Goal: Entertainment & Leisure: Consume media (video, audio)

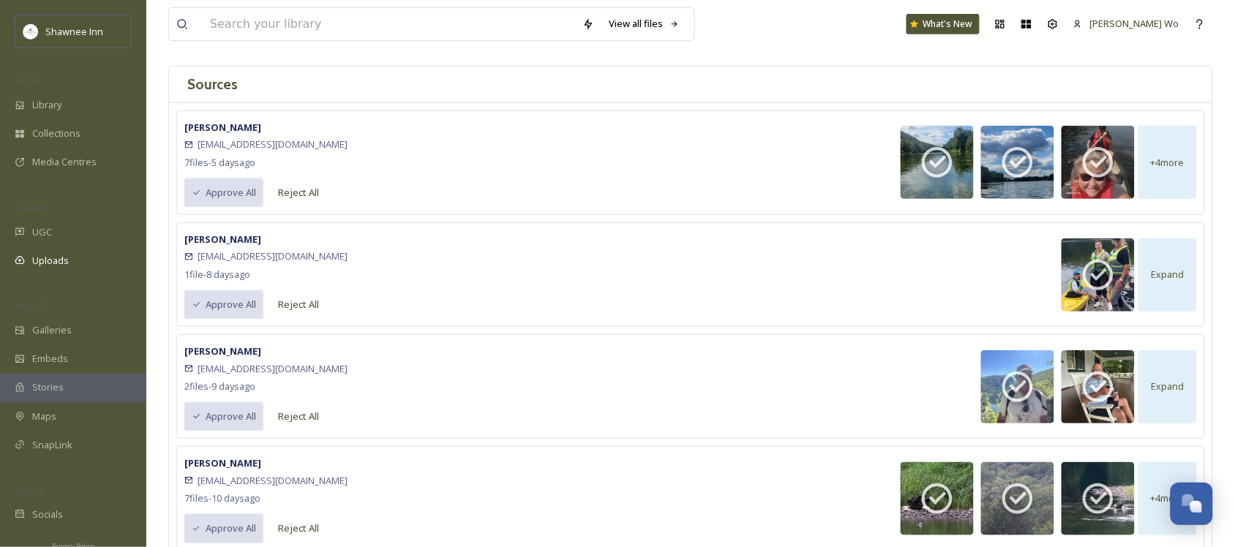
scroll to position [184, 0]
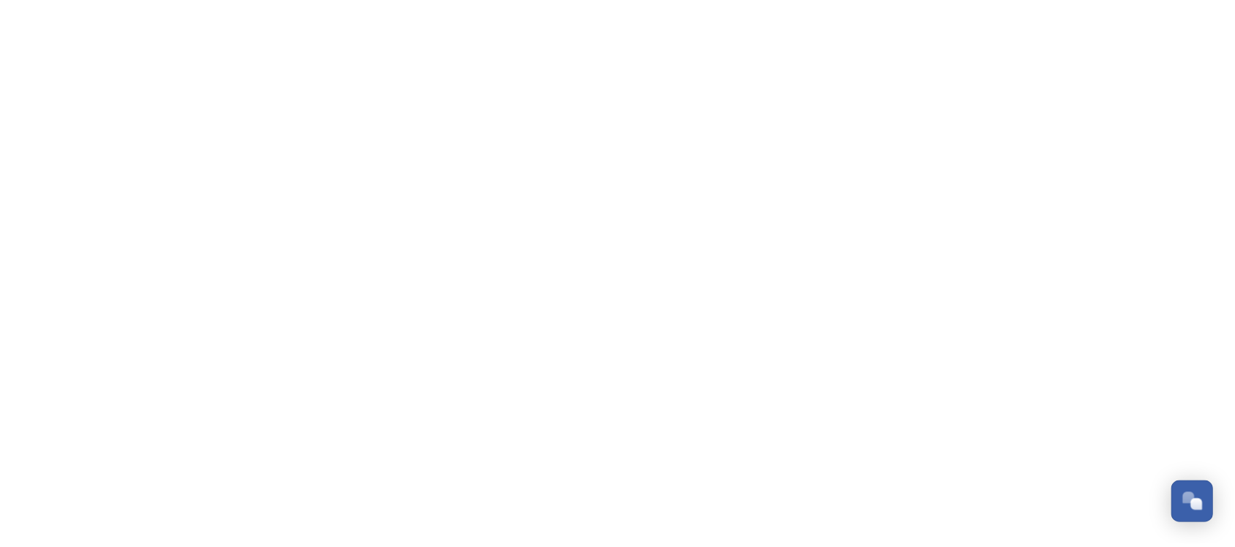
scroll to position [1454, 0]
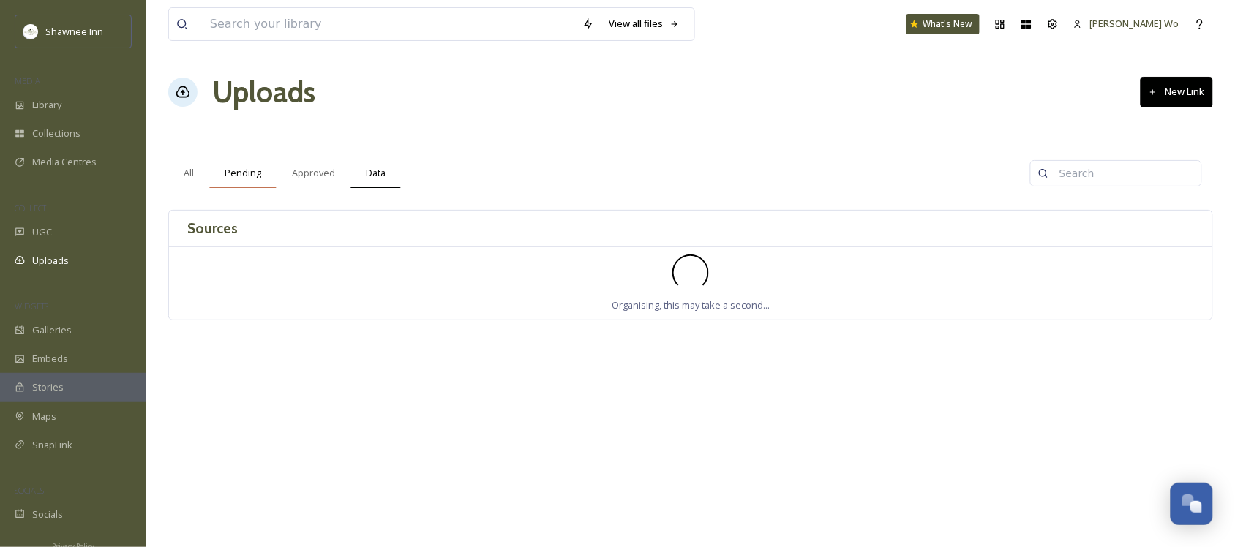
click at [236, 187] on div "Pending" at bounding box center [242, 173] width 67 height 30
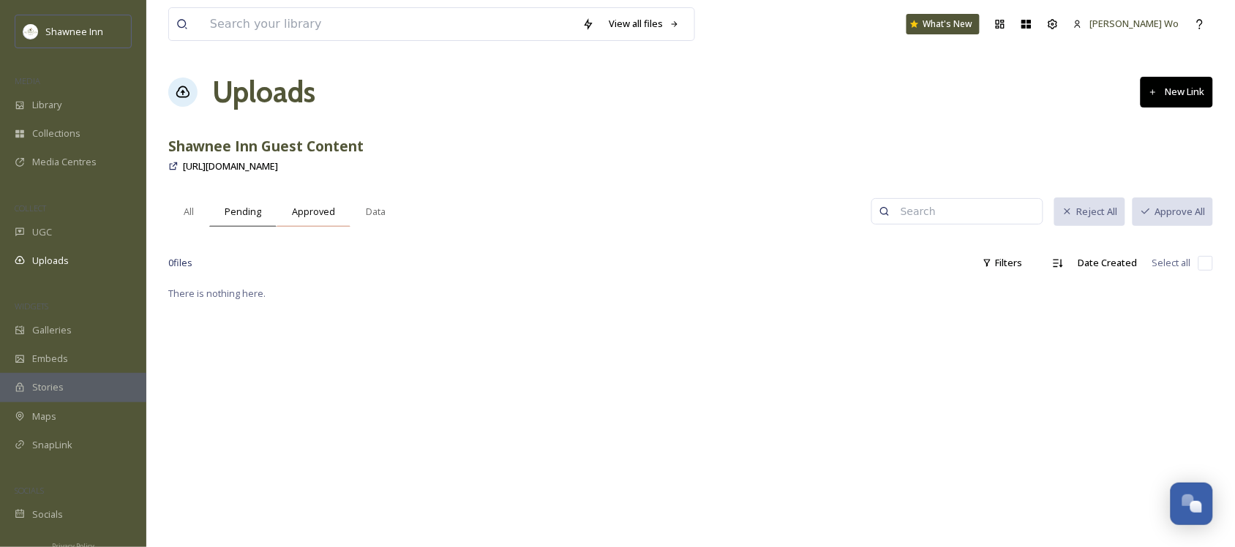
click at [307, 218] on span "Approved" at bounding box center [313, 212] width 43 height 14
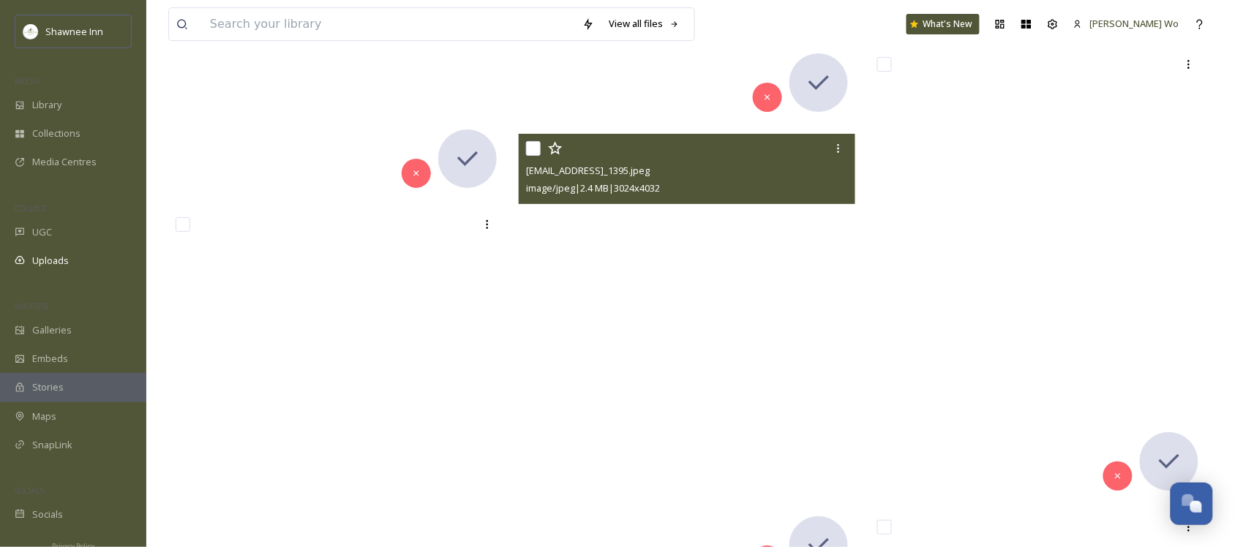
scroll to position [17837, 0]
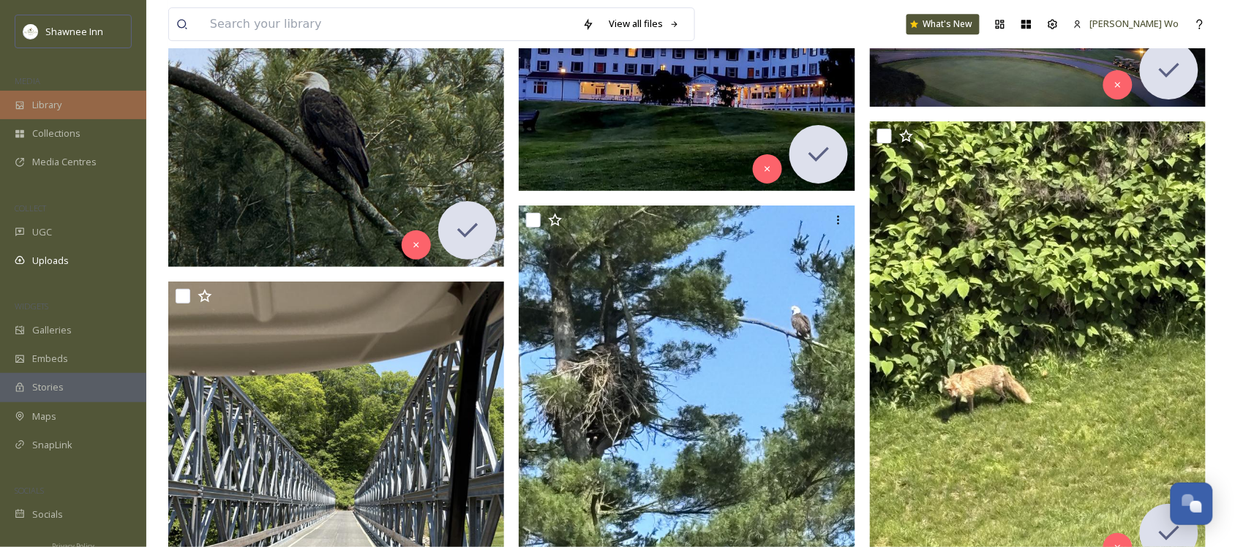
click at [71, 100] on div "Library" at bounding box center [73, 105] width 146 height 29
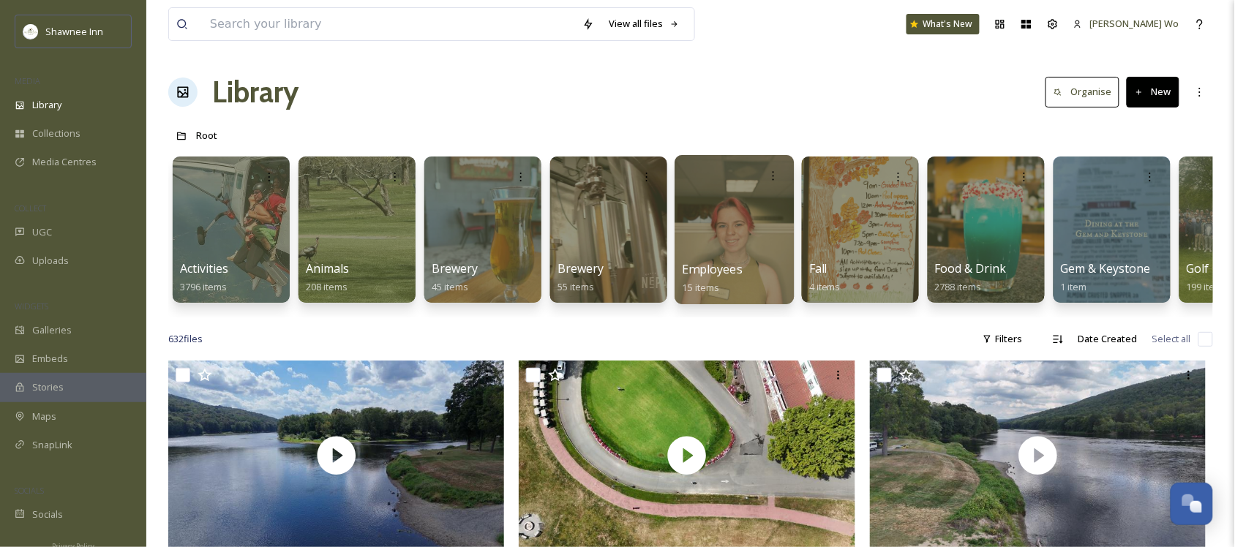
click at [717, 267] on span "Employees" at bounding box center [713, 269] width 61 height 16
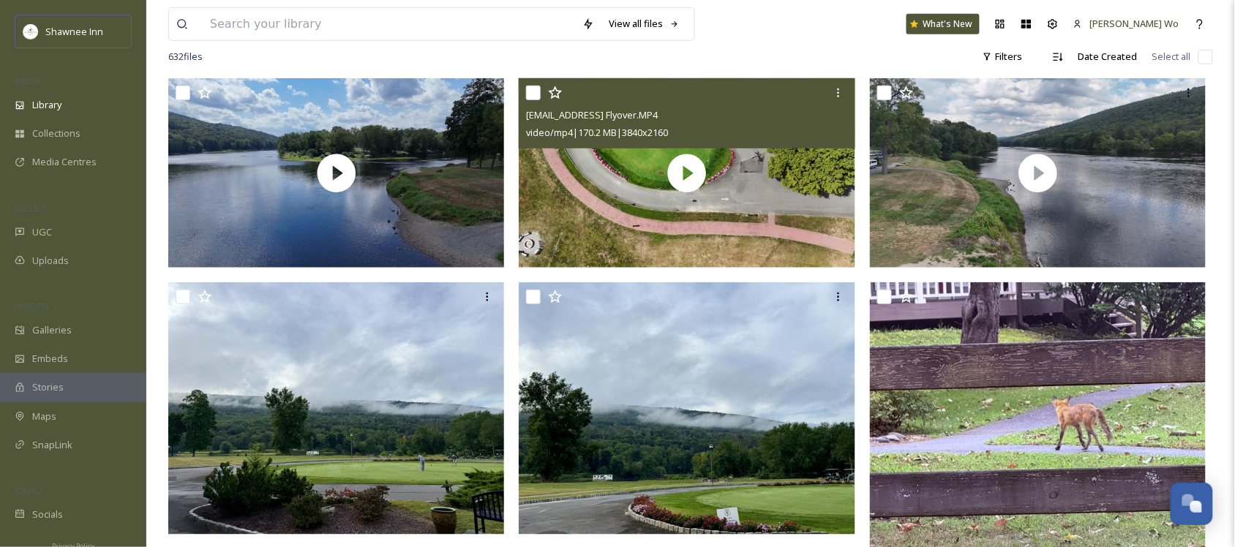
scroll to position [183, 0]
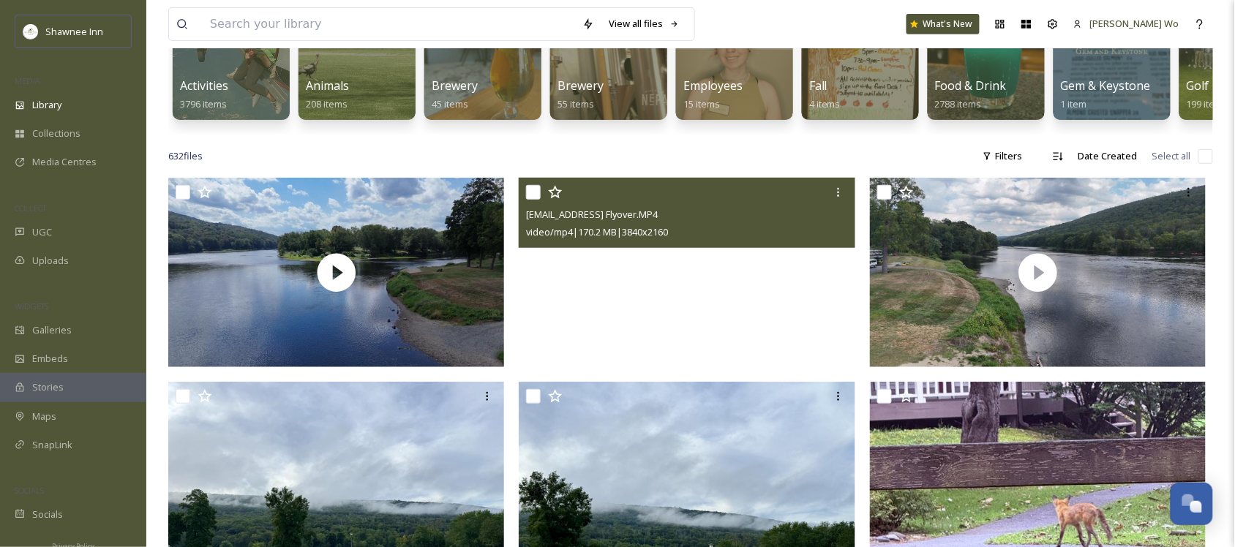
click at [686, 282] on video "ext_1757201299.424647_archibaldmackenzie16@gmail.com-Inn Flyover.MP4" at bounding box center [687, 273] width 337 height 190
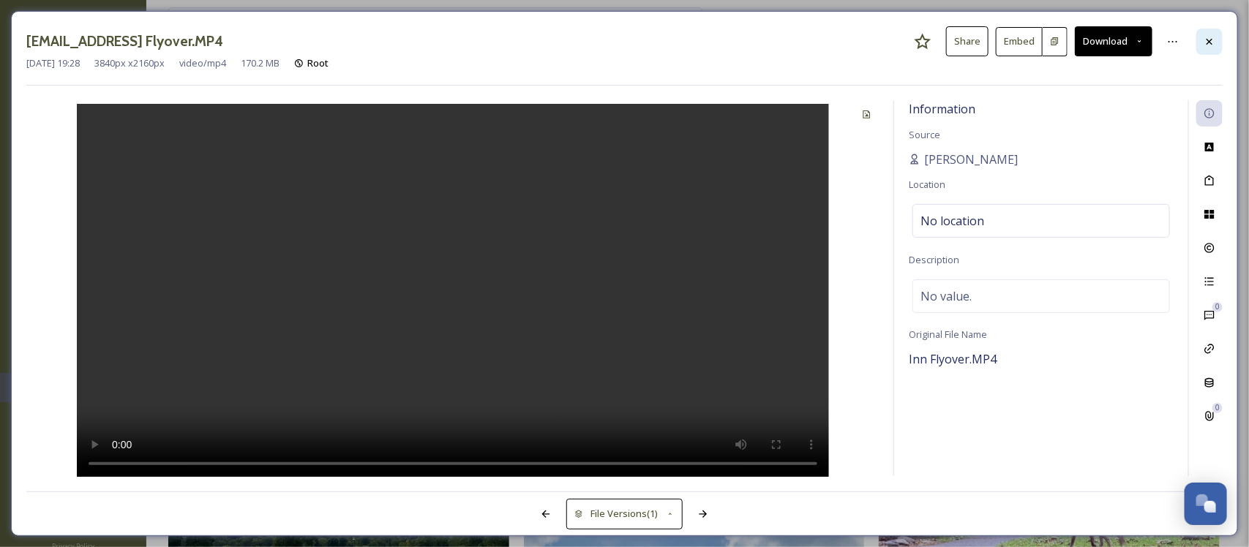
click at [1212, 42] on icon at bounding box center [1210, 42] width 12 height 12
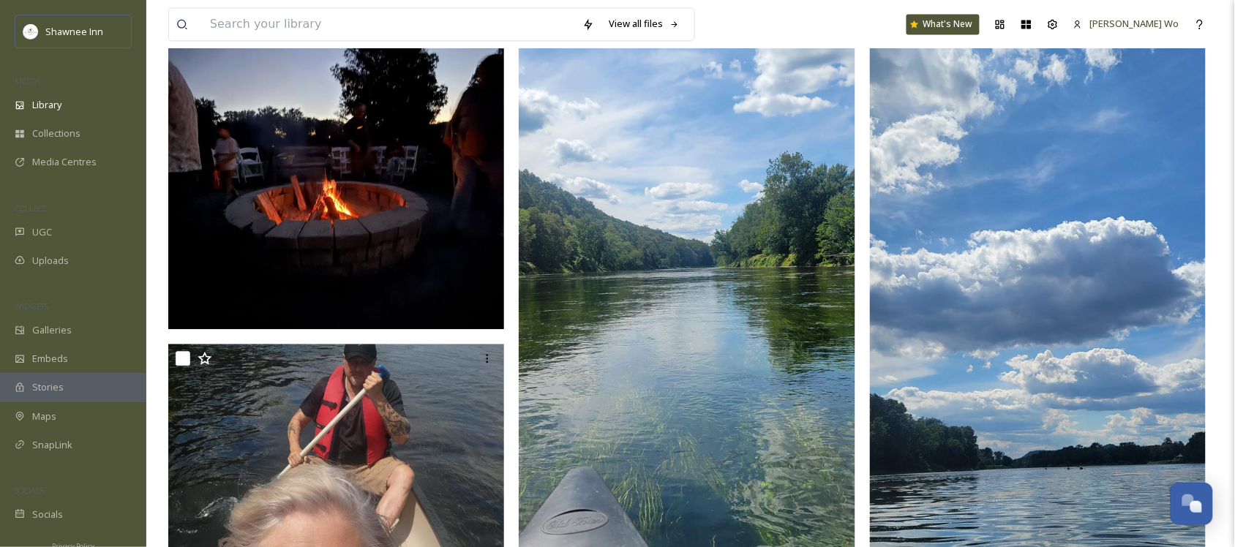
scroll to position [915, 0]
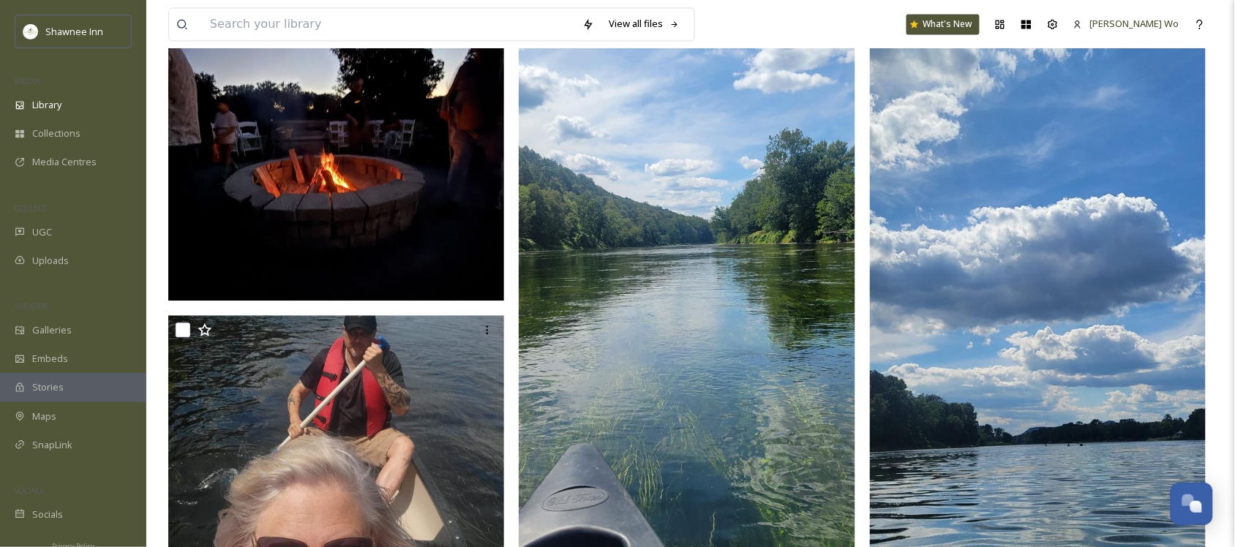
click at [357, 171] on img at bounding box center [336, 112] width 337 height 378
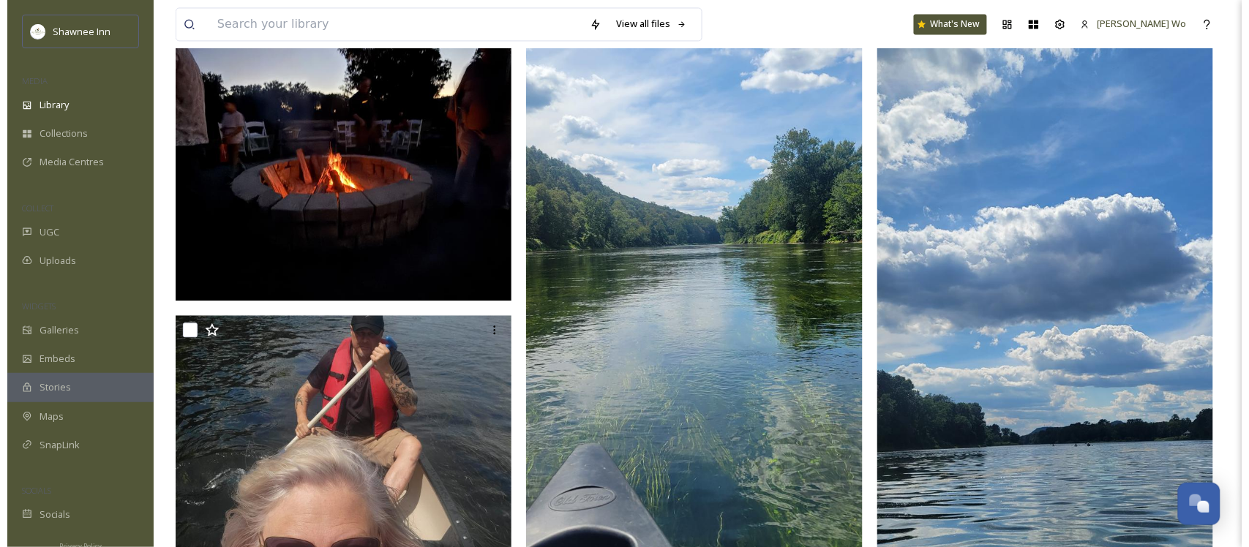
scroll to position [522, 0]
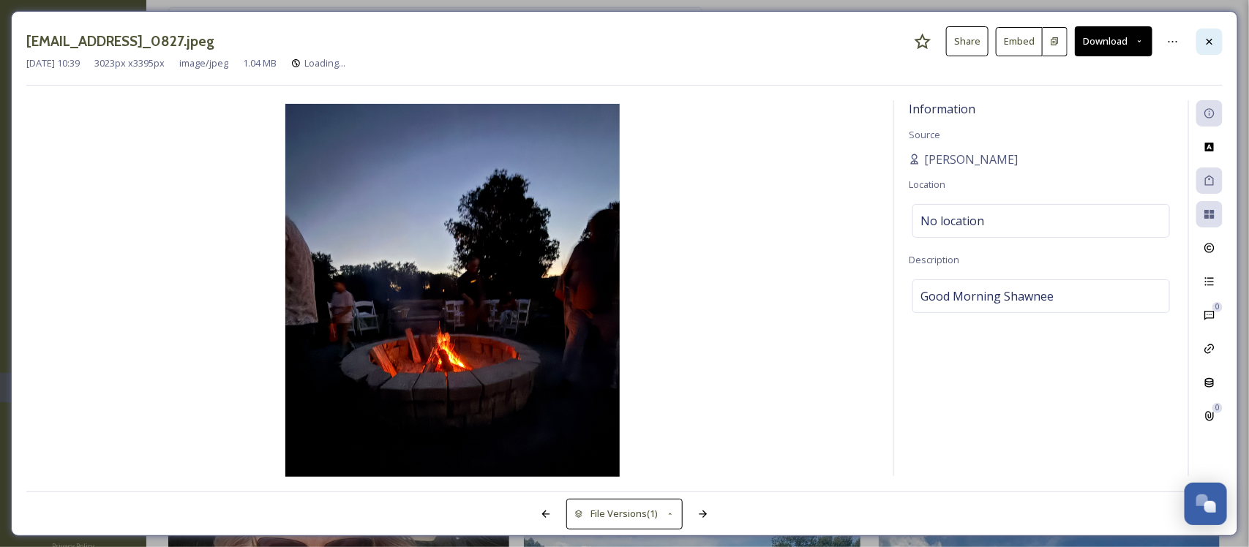
click at [1213, 37] on icon at bounding box center [1210, 42] width 12 height 12
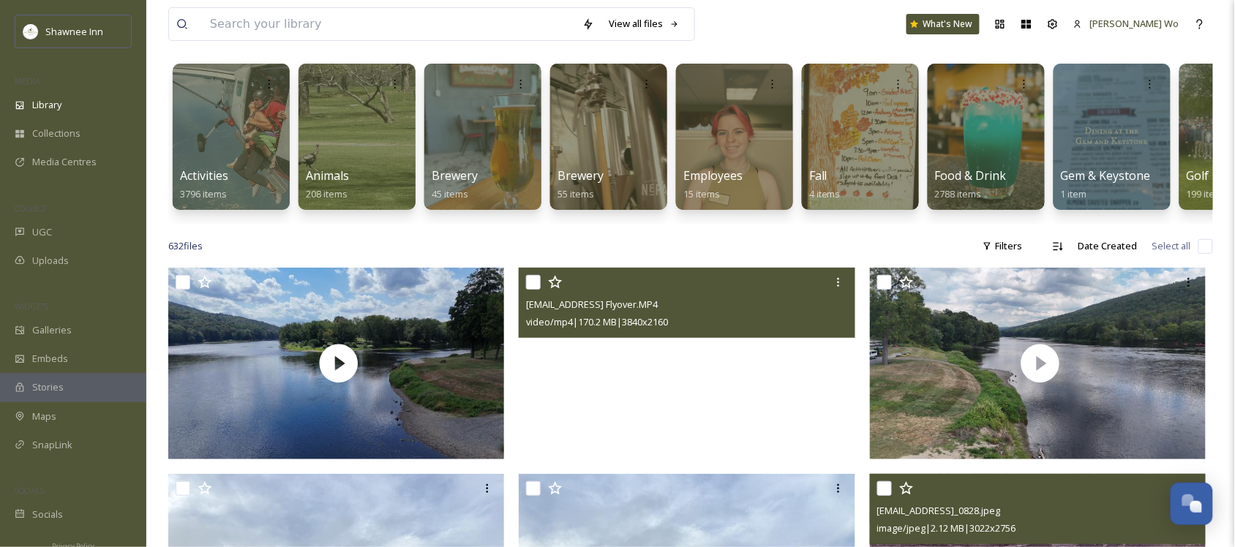
scroll to position [91, 0]
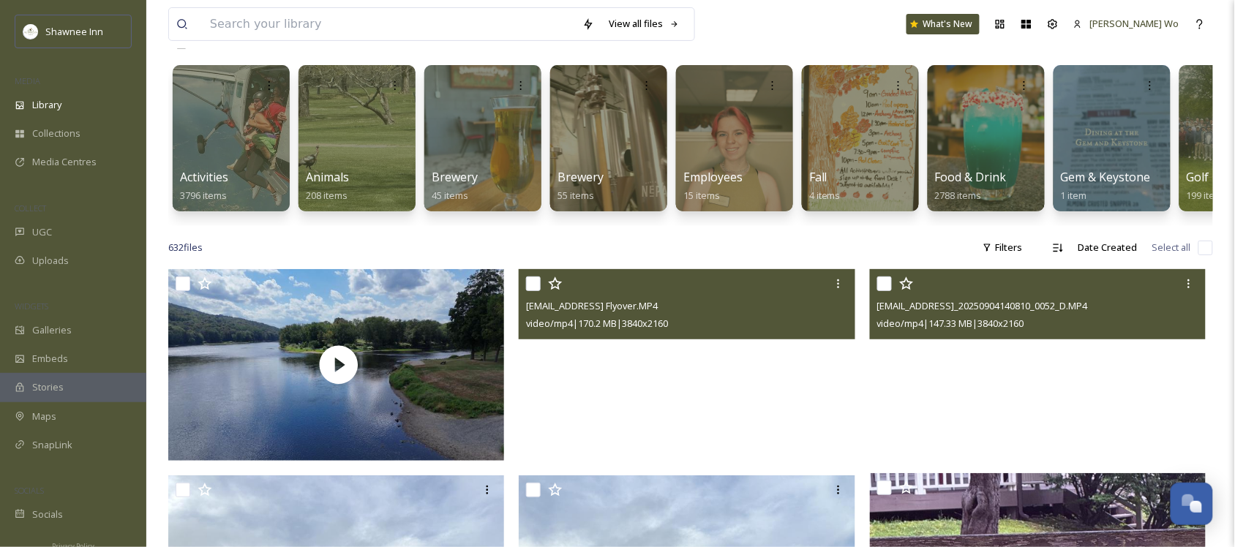
click at [1056, 370] on video "ext_1757201299.35207_archibaldmackenzie16@gmail.com-DJI_20250904140810_0052_D.M…" at bounding box center [1038, 364] width 337 height 190
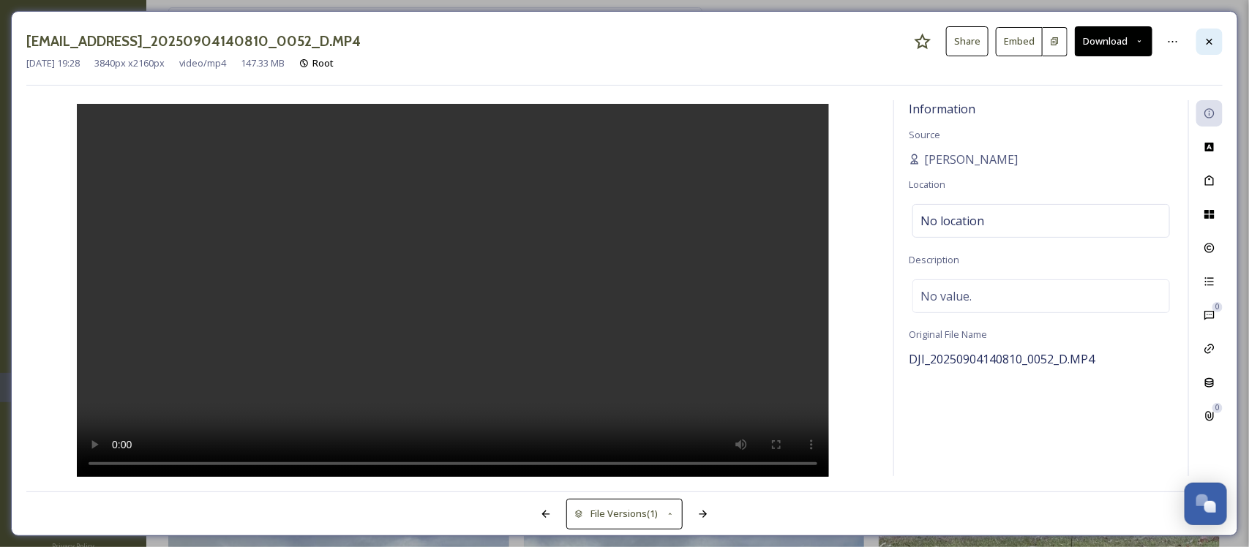
click at [1213, 44] on icon at bounding box center [1210, 42] width 12 height 12
